Goal: Find specific page/section: Find specific page/section

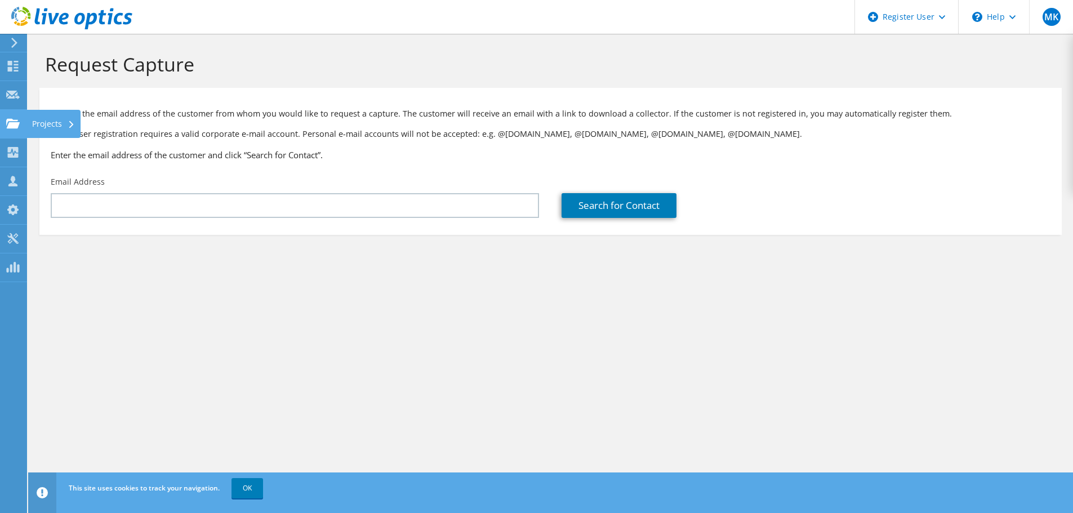
click at [11, 120] on use at bounding box center [13, 123] width 14 height 10
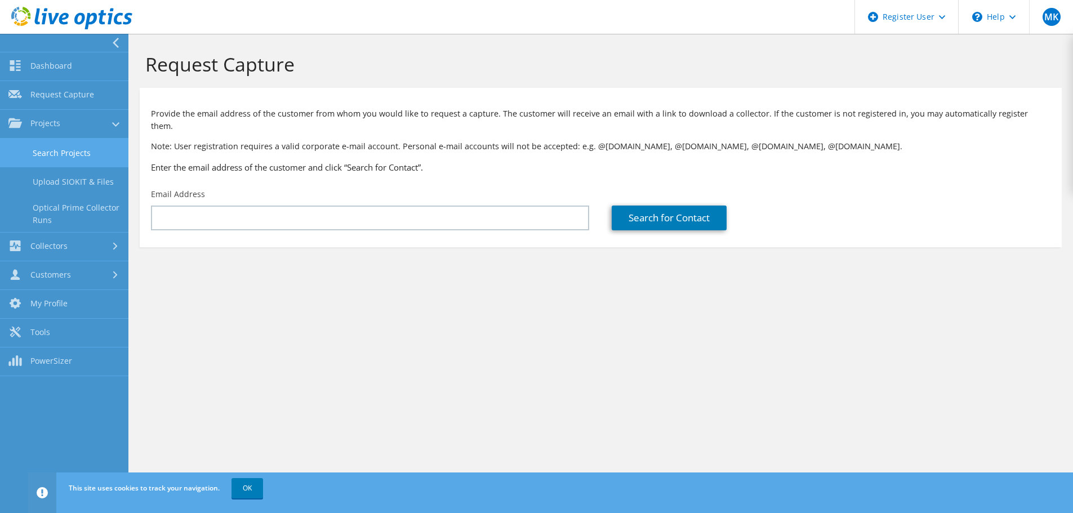
click at [68, 153] on link "Search Projects" at bounding box center [64, 153] width 128 height 29
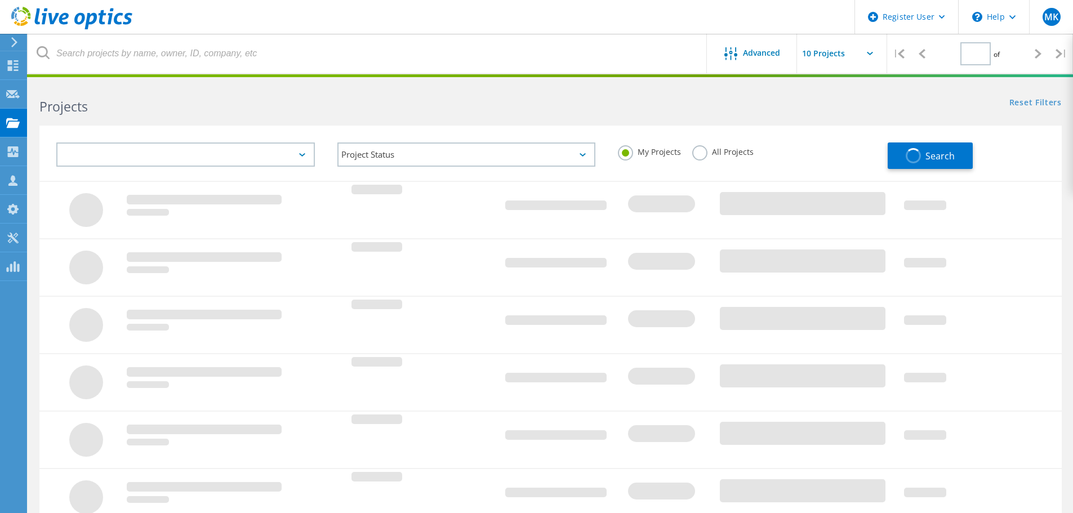
type input "1"
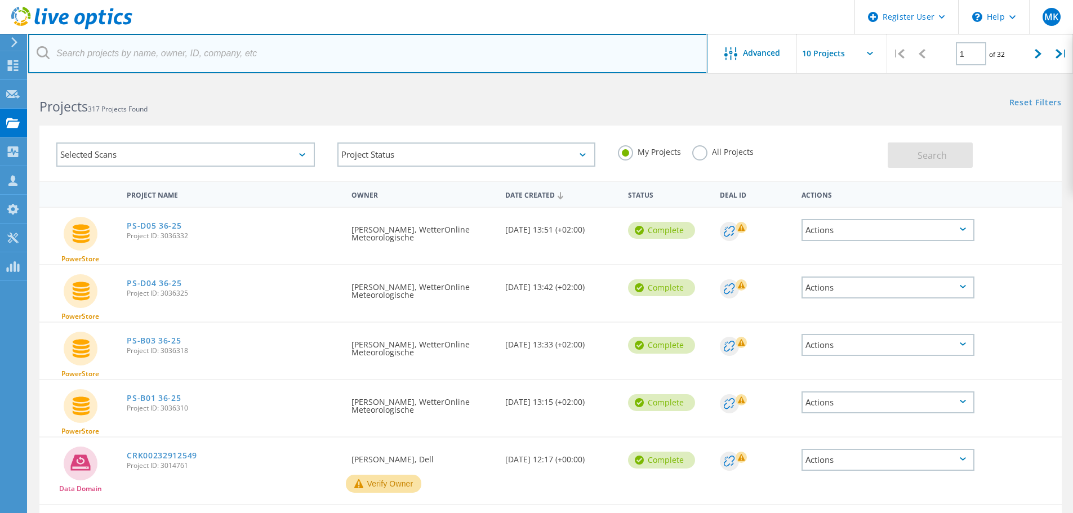
click at [134, 54] on input "text" at bounding box center [367, 53] width 679 height 39
type input "z"
type input "s"
type input "zaborowski"
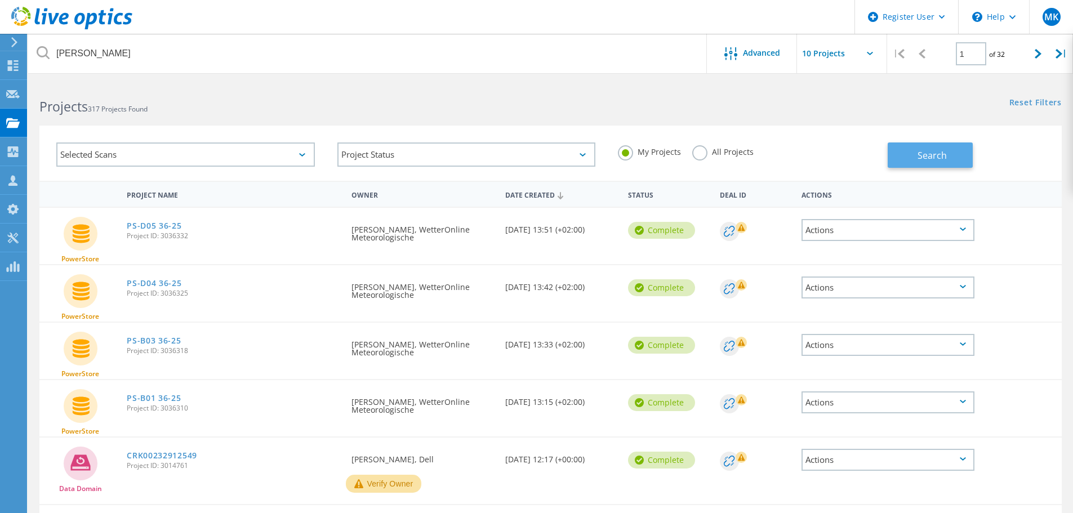
click at [961, 165] on button "Search" at bounding box center [930, 155] width 85 height 25
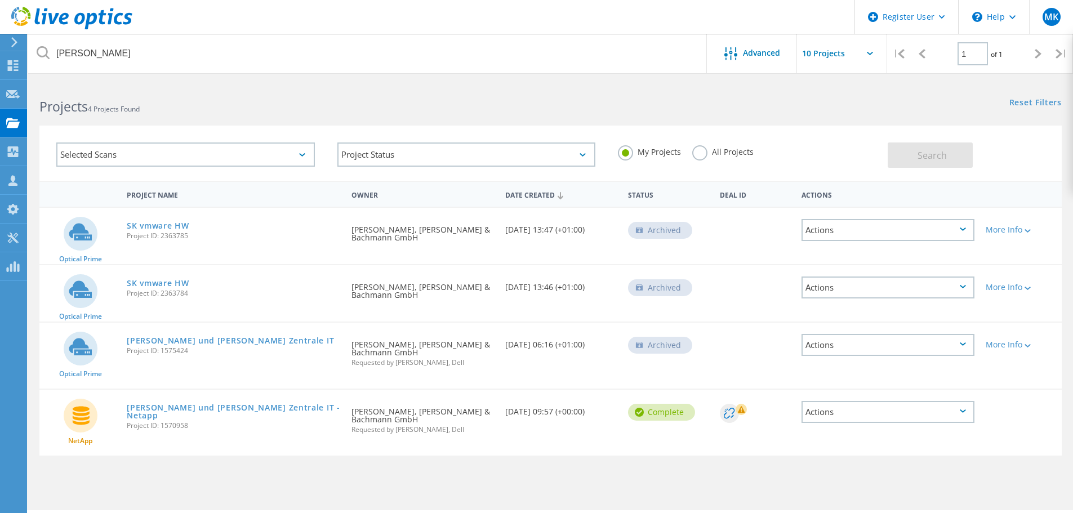
click at [179, 353] on span "Project ID: 1575424" at bounding box center [234, 351] width 214 height 7
copy span "1575424"
